Goal: Answer question/provide support

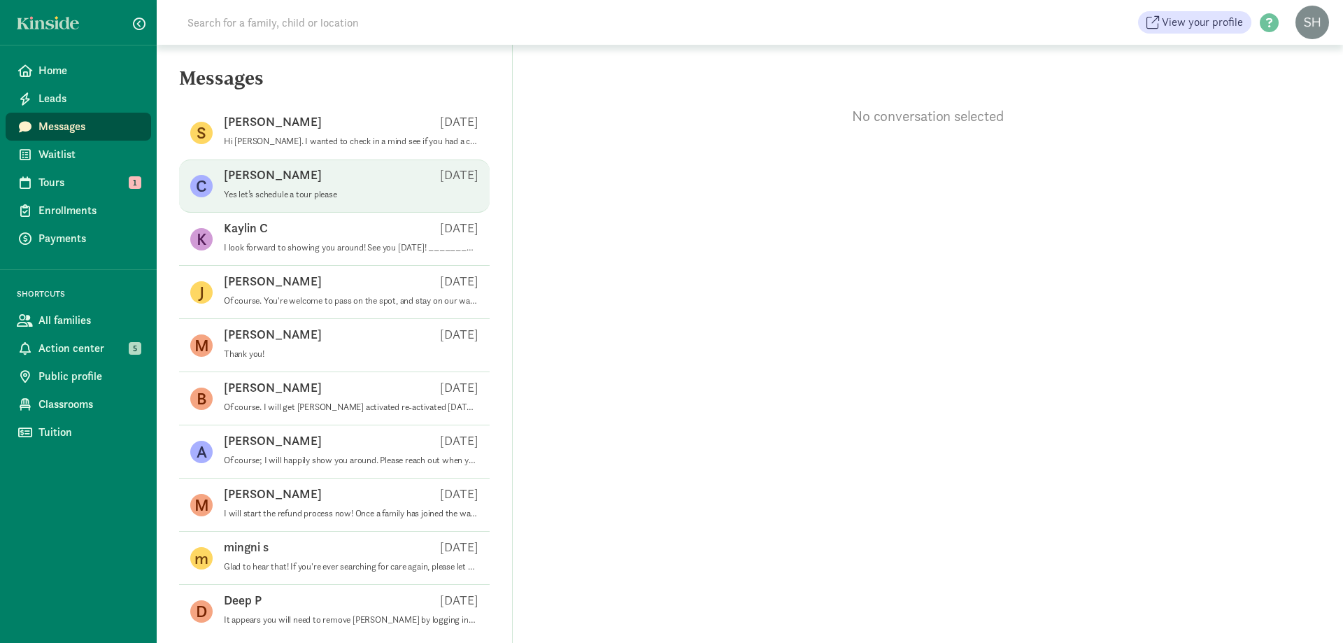
click at [339, 183] on div "[PERSON_NAME] S [DATE]" at bounding box center [351, 177] width 255 height 22
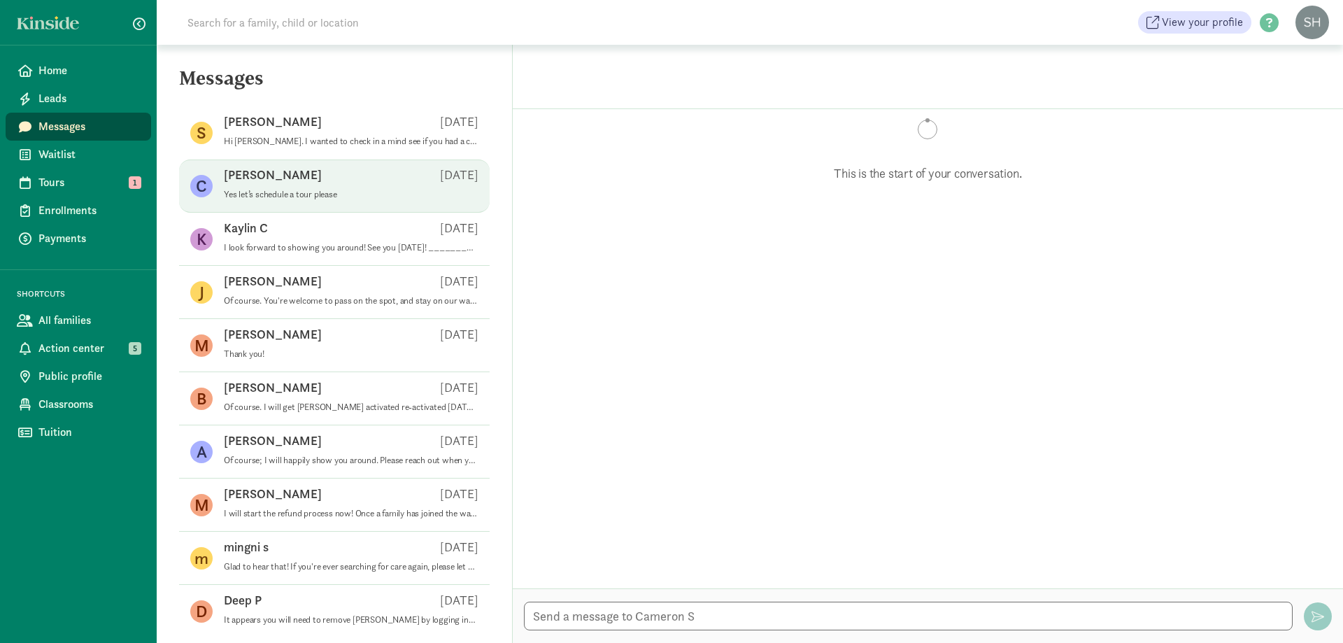
scroll to position [267, 0]
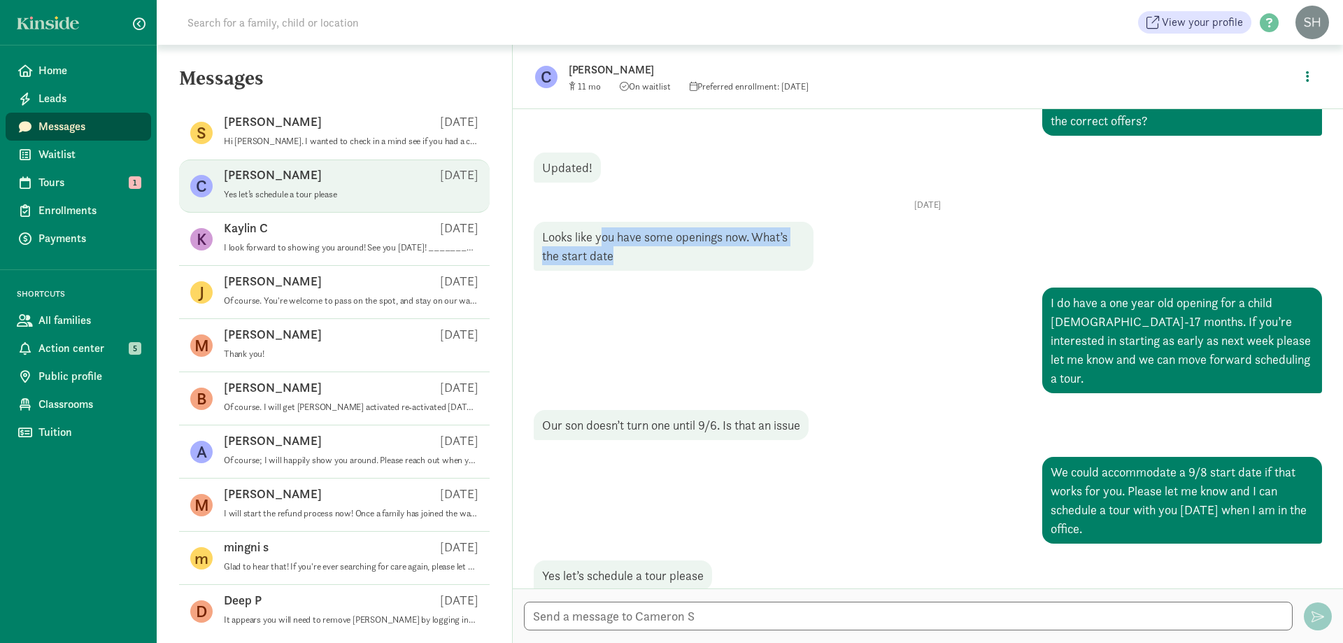
drag, startPoint x: 696, startPoint y: 240, endPoint x: 602, endPoint y: 227, distance: 95.4
click at [602, 51] on div "Looks like you have some openings now. What’s the start date" at bounding box center [674, 17] width 280 height 68
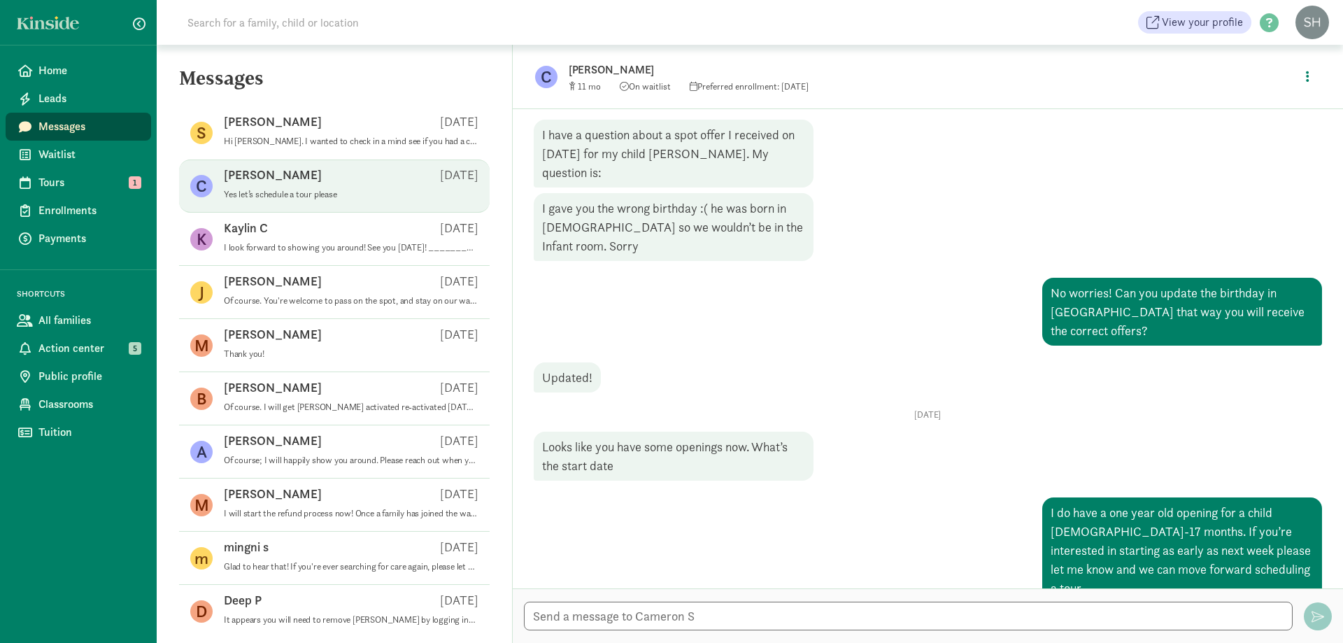
scroll to position [0, 0]
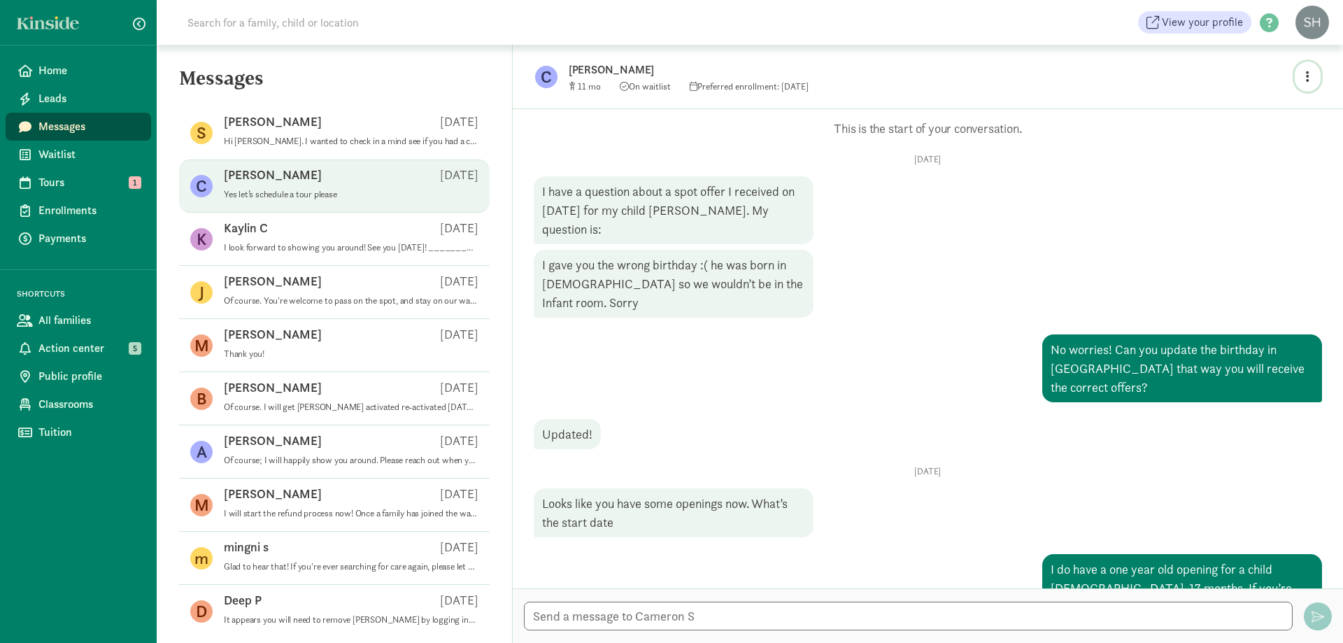
click at [1309, 72] on button "button" at bounding box center [1308, 77] width 26 height 30
click at [1262, 111] on link "View family page" at bounding box center [1278, 109] width 101 height 17
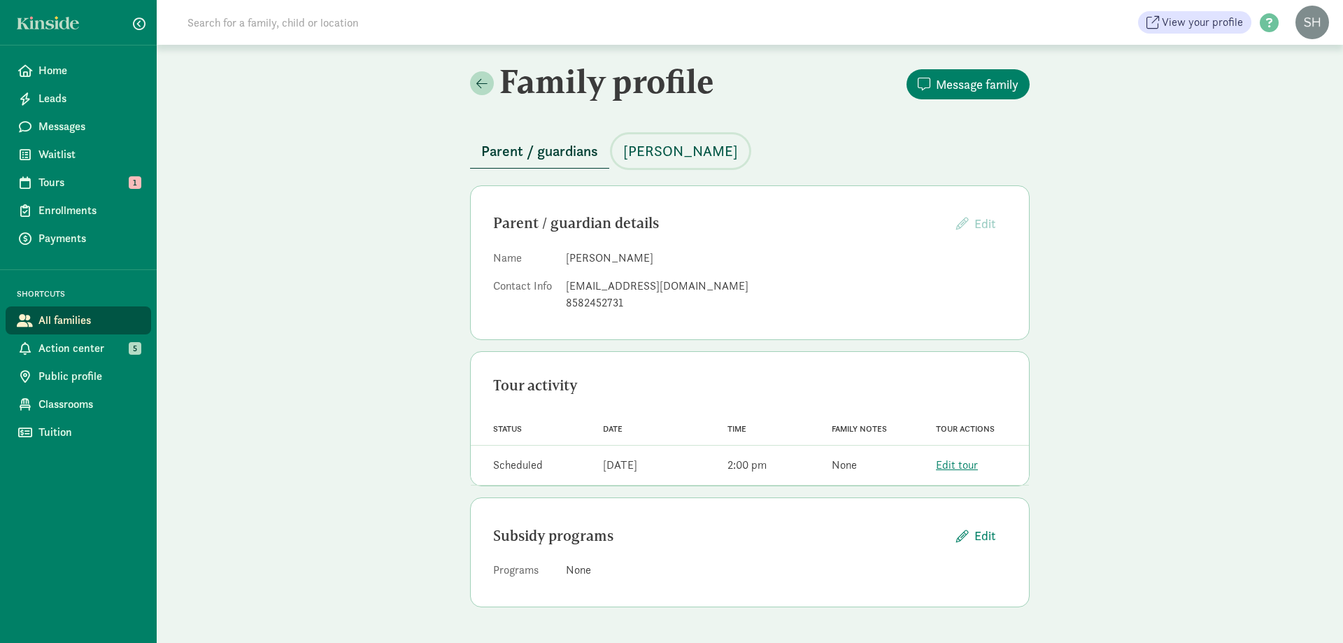
click at [669, 148] on span "[PERSON_NAME]" at bounding box center [680, 151] width 115 height 22
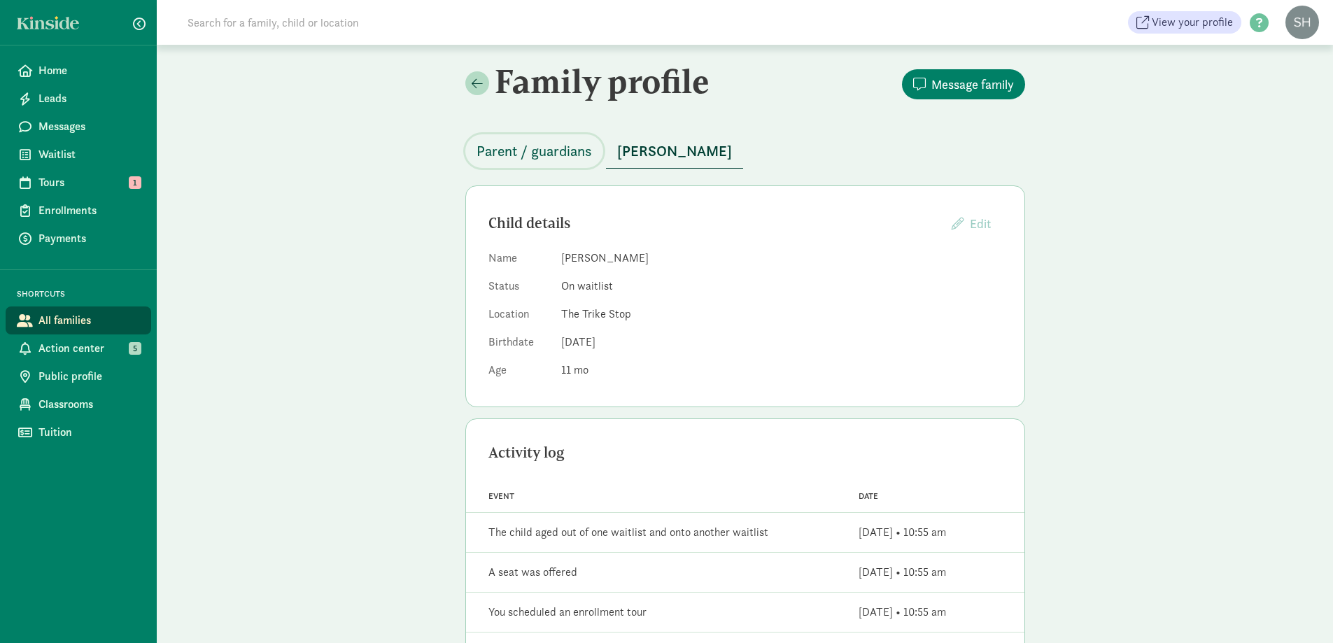
click at [569, 166] on button "Parent / guardians" at bounding box center [534, 151] width 138 height 34
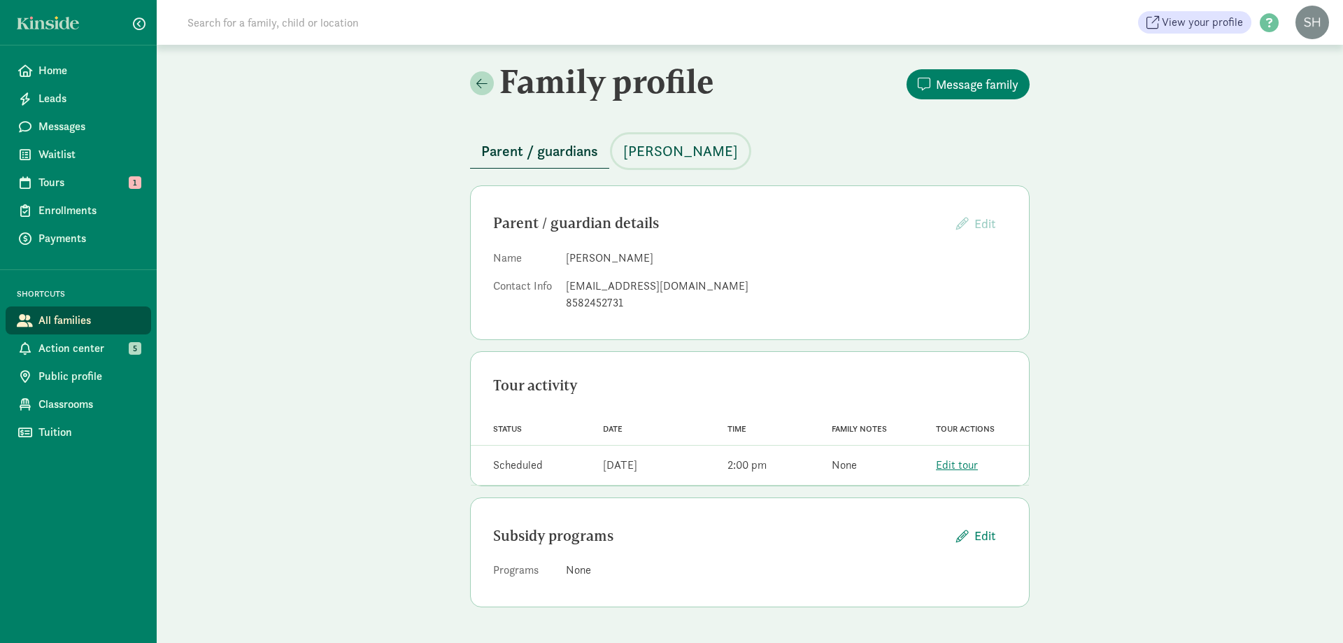
click at [704, 160] on span "Finn Petty Smith" at bounding box center [680, 151] width 115 height 22
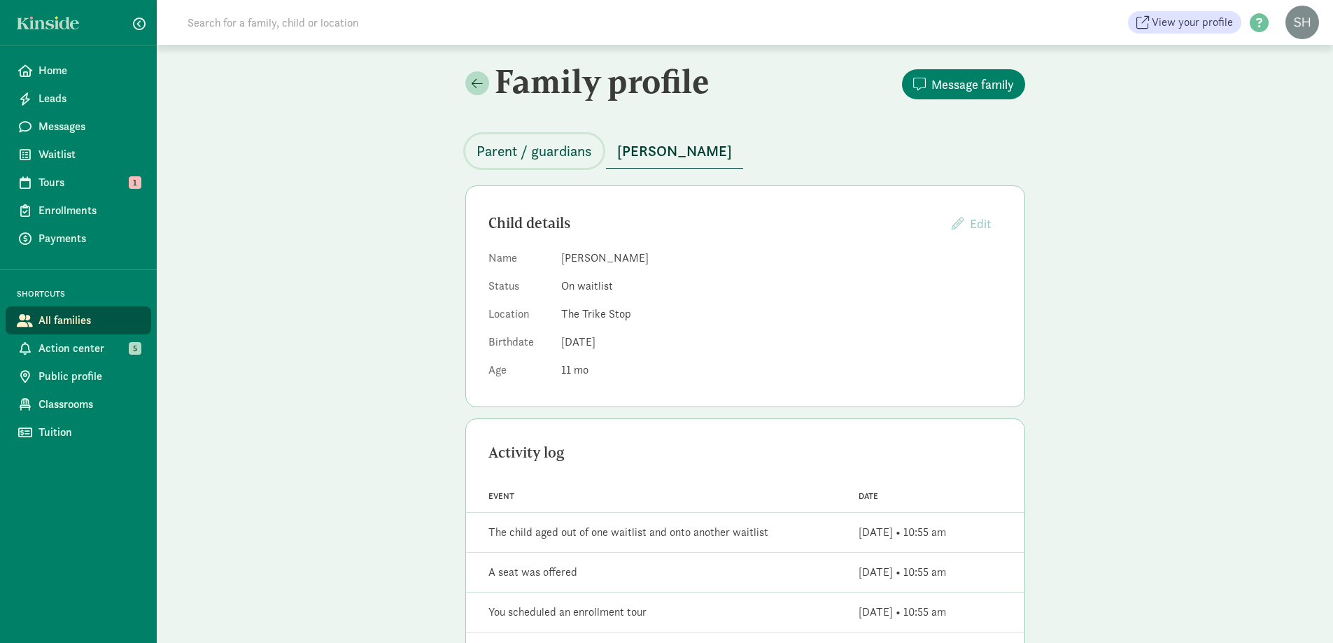
click at [588, 155] on span "Parent / guardians" at bounding box center [533, 151] width 115 height 22
